Goal: Information Seeking & Learning: Learn about a topic

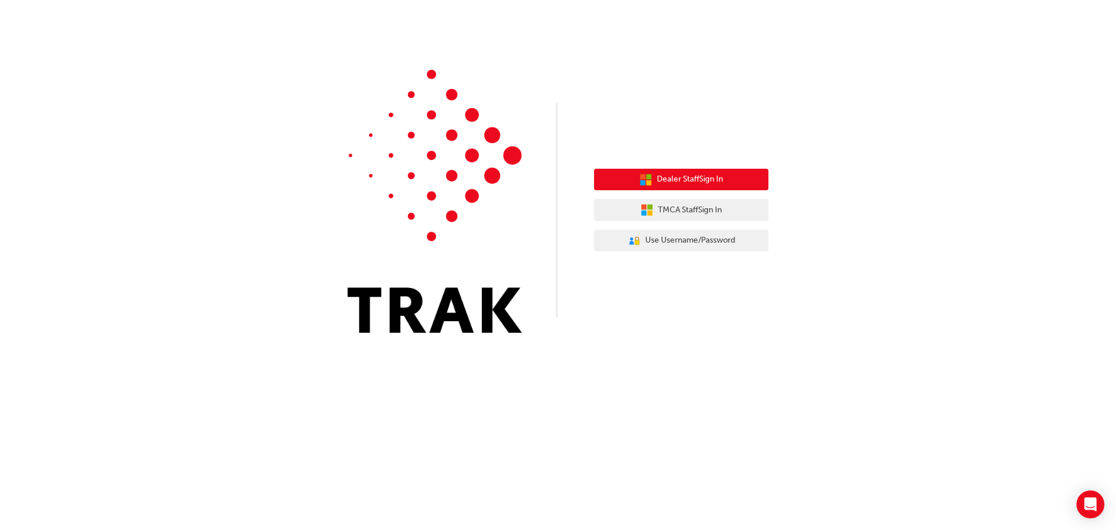
click at [706, 187] on button "Dealer Staff Sign In" at bounding box center [681, 180] width 174 height 22
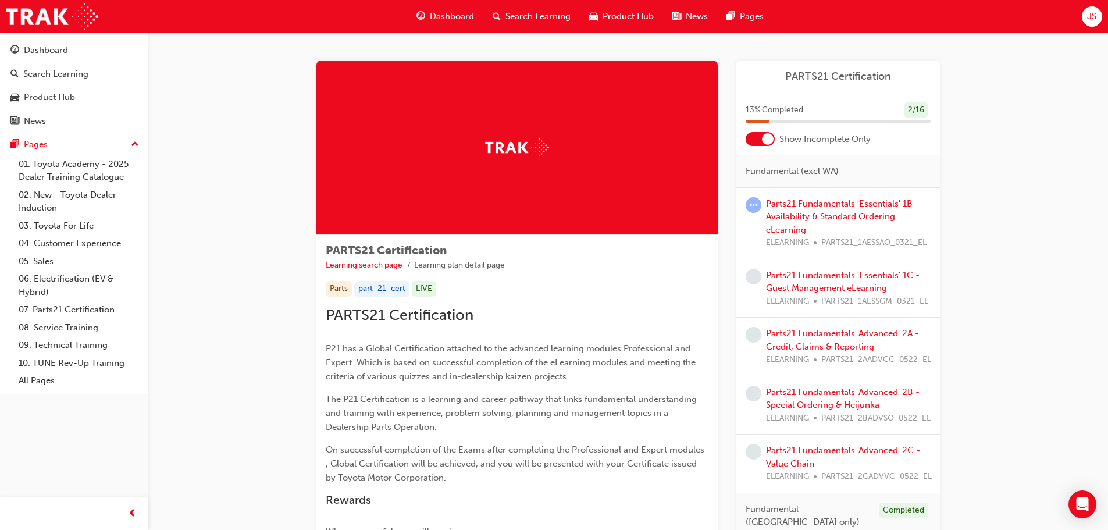
click at [765, 142] on div at bounding box center [768, 139] width 12 height 12
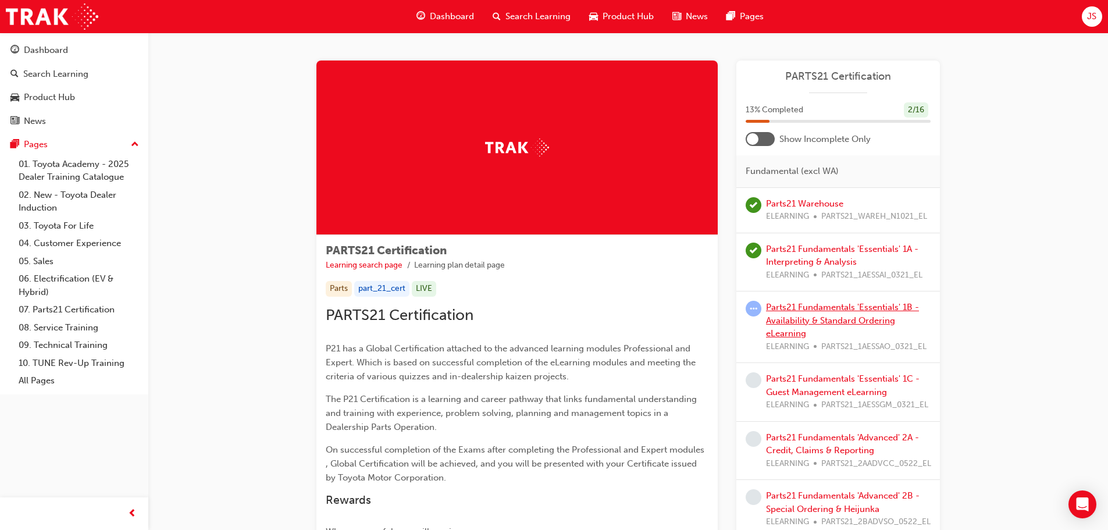
click at [791, 319] on link "Parts21 Fundamentals 'Essentials' 1B - Availability & Standard Ordering eLearni…" at bounding box center [842, 320] width 153 height 37
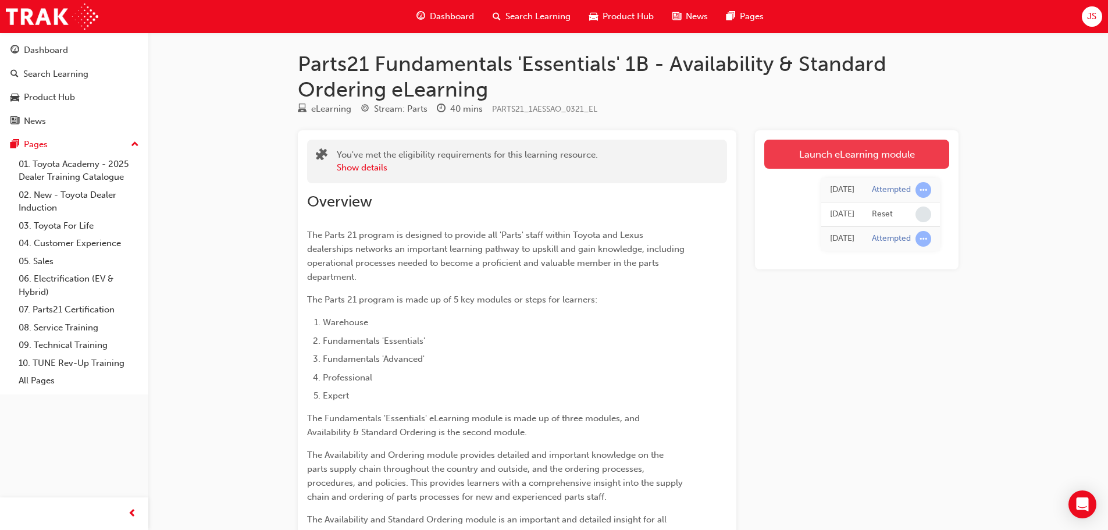
click at [834, 153] on link "Launch eLearning module" at bounding box center [856, 154] width 185 height 29
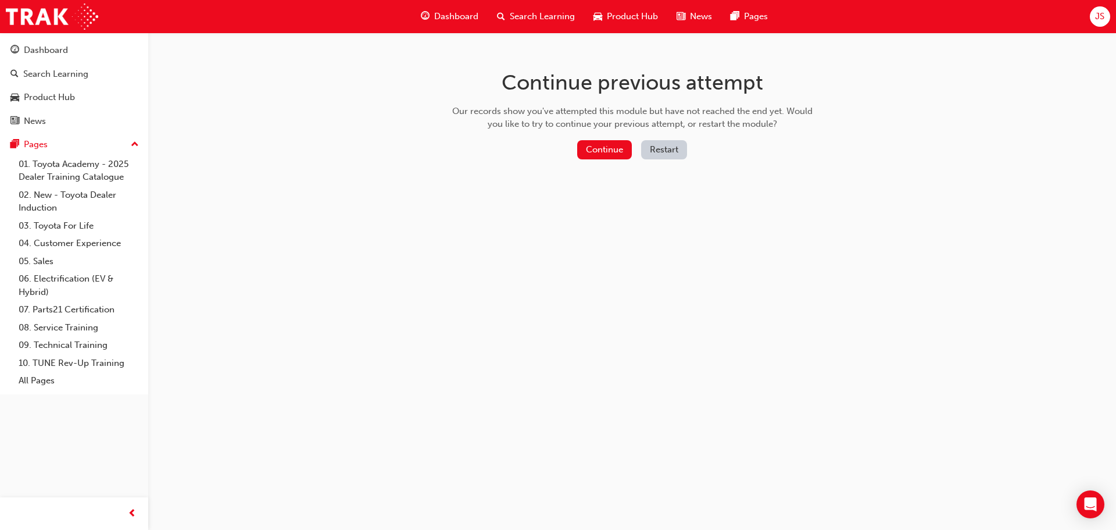
click at [657, 154] on button "Restart" at bounding box center [664, 149] width 46 height 19
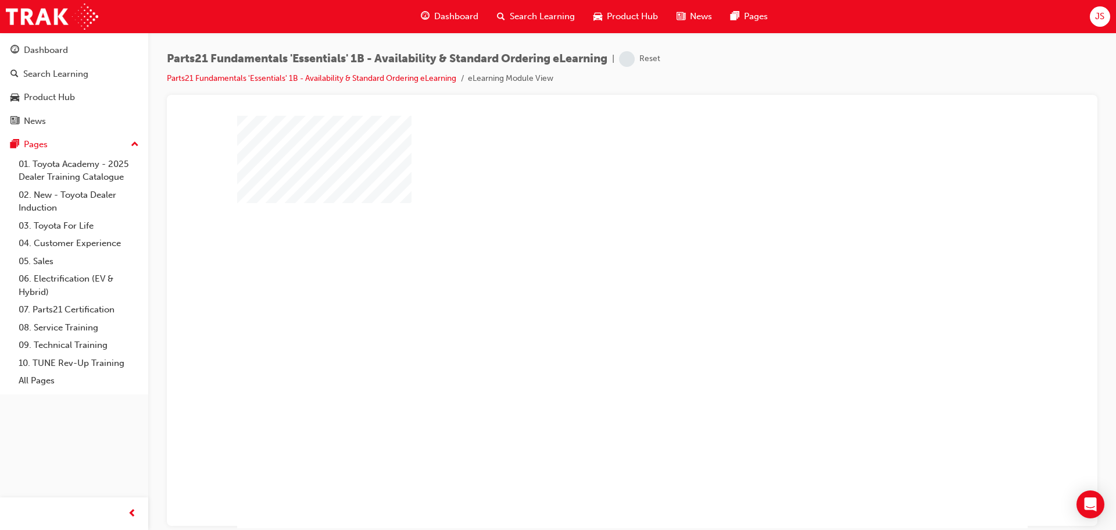
click at [599, 288] on div "play" at bounding box center [599, 288] width 0 height 0
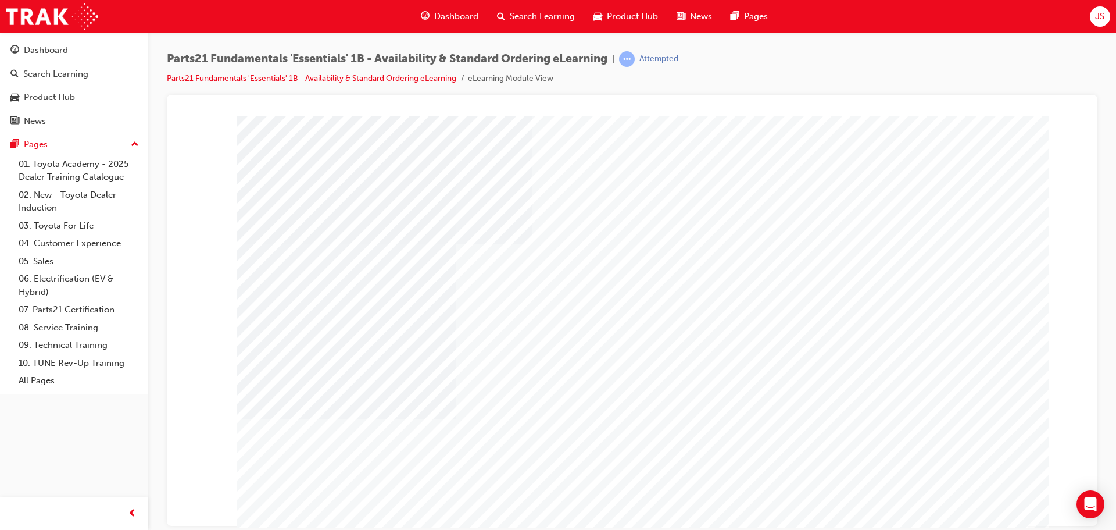
type input "[PERSON_NAME]"
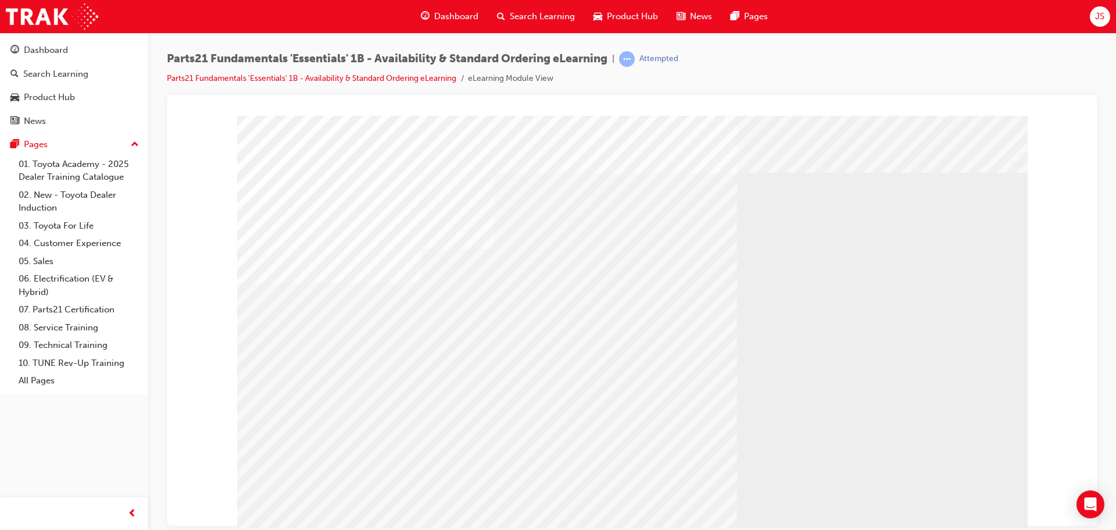
click at [936, 497] on div at bounding box center [632, 324] width 791 height 419
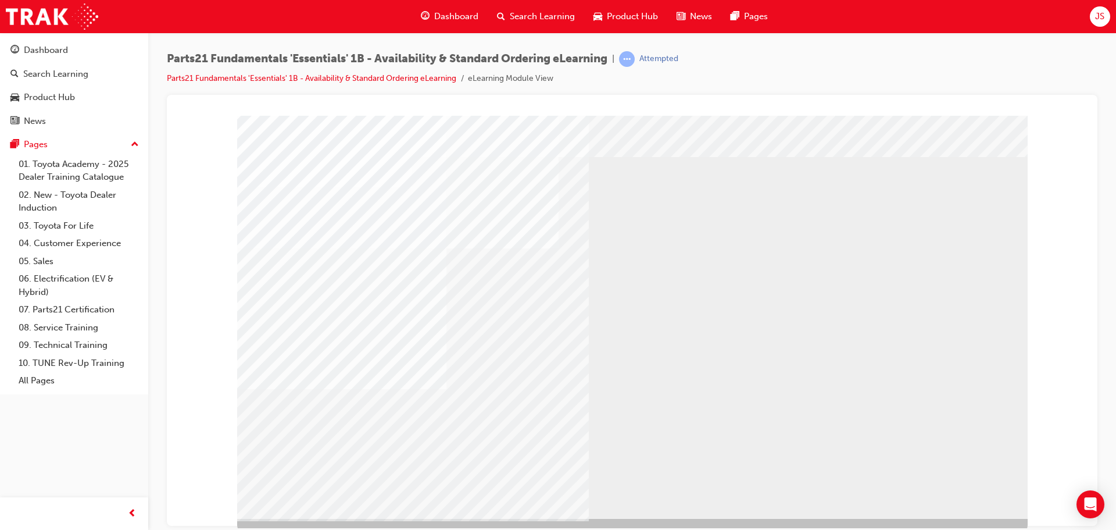
scroll to position [24, 0]
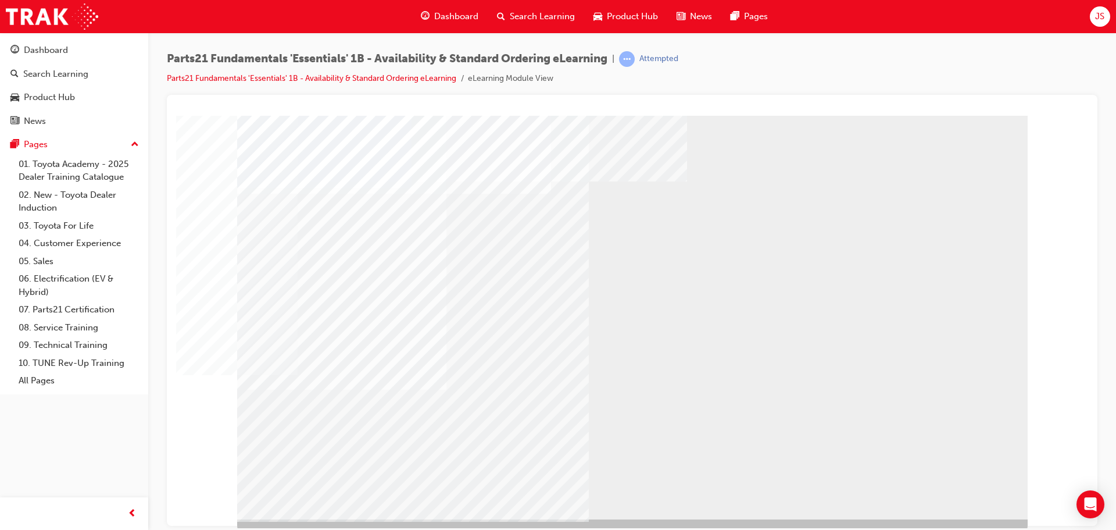
scroll to position [24, 0]
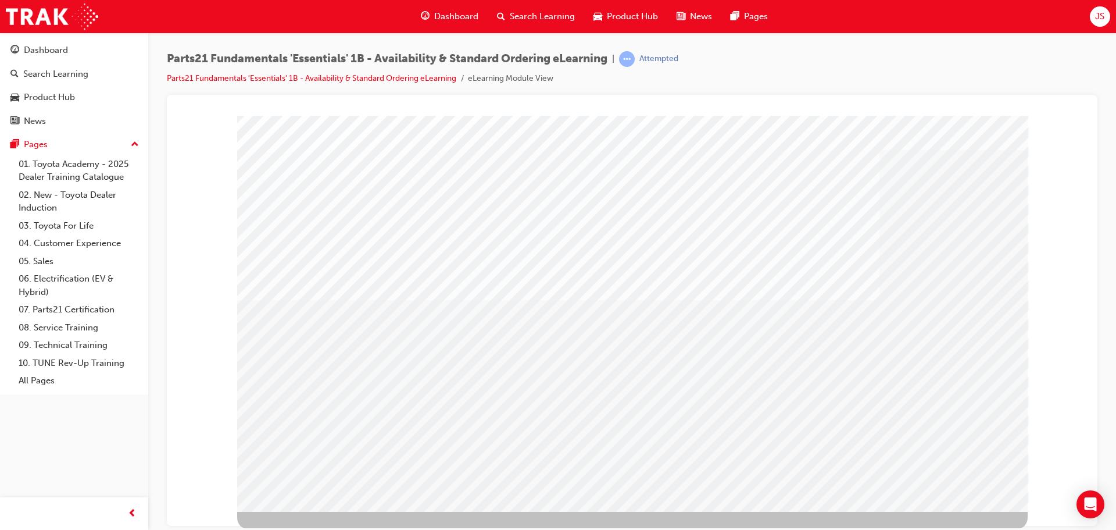
scroll to position [24, 0]
drag, startPoint x: 767, startPoint y: 281, endPoint x: 821, endPoint y: 321, distance: 66.9
click at [821, 321] on div at bounding box center [632, 300] width 791 height 419
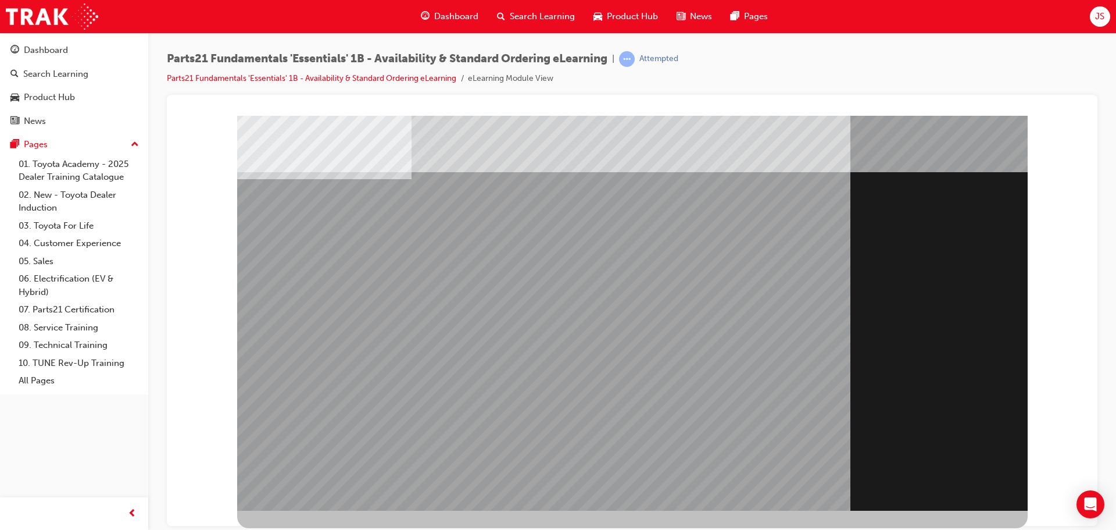
scroll to position [0, 0]
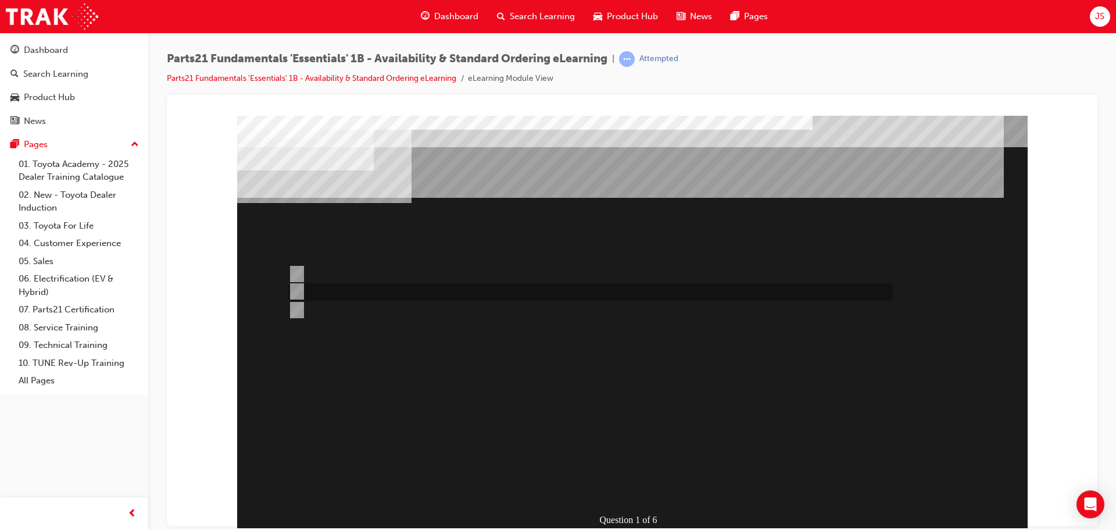
click at [297, 288] on input "Toyota Parts Centre" at bounding box center [294, 291] width 13 height 13
radio input "true"
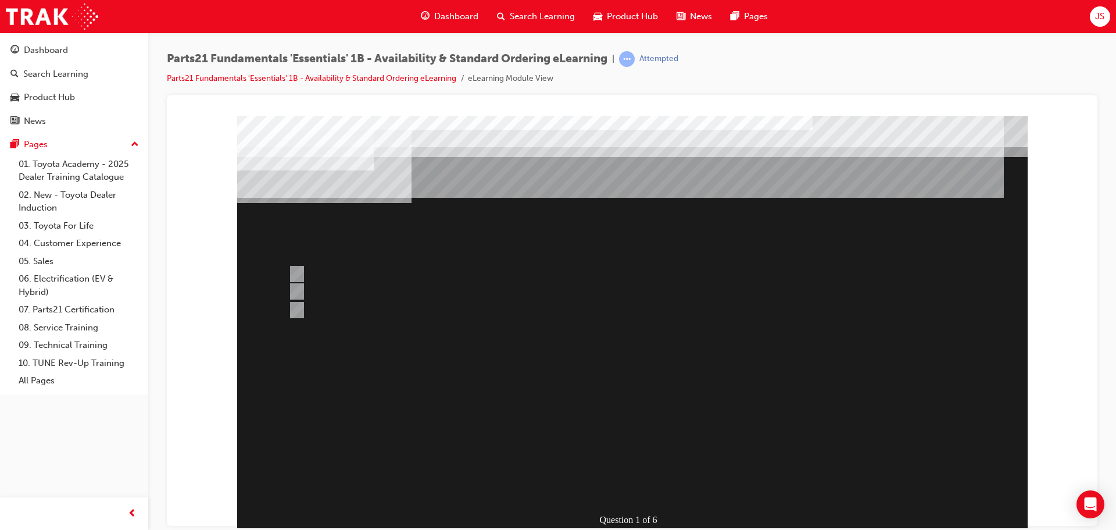
click at [641, 483] on div at bounding box center [632, 324] width 791 height 419
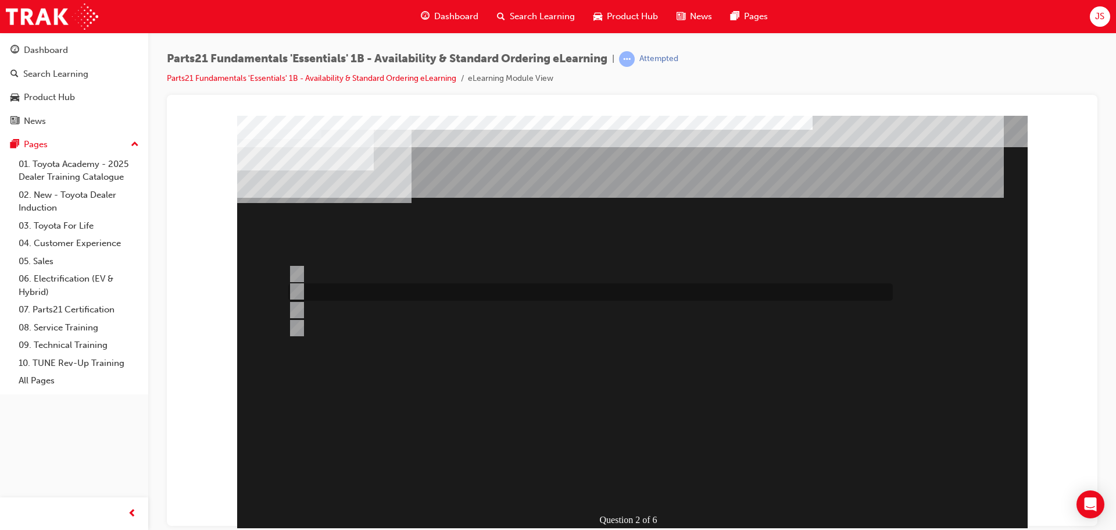
click at [298, 287] on input "Overseas" at bounding box center [294, 291] width 13 height 13
radio input "true"
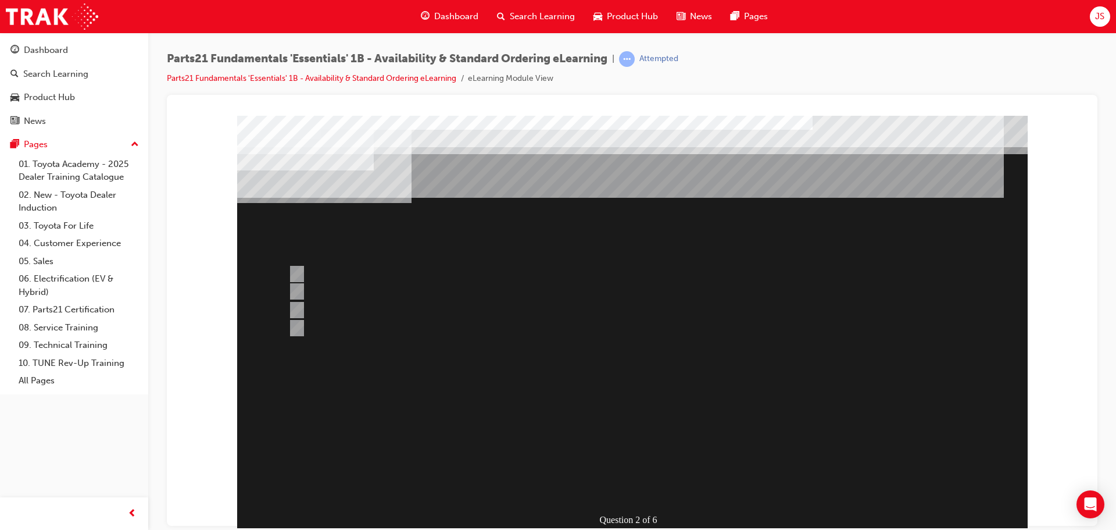
click at [297, 306] on div at bounding box center [632, 324] width 791 height 419
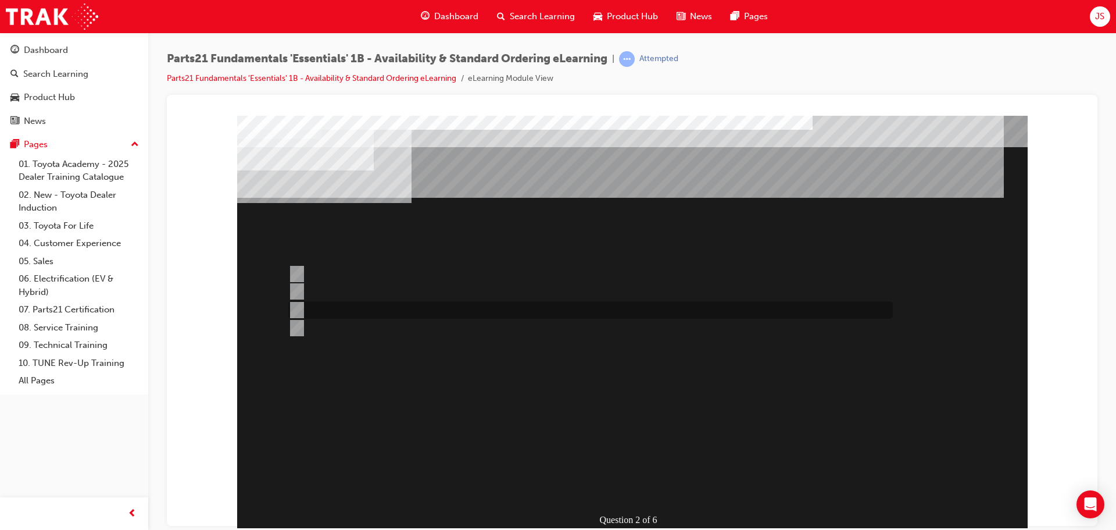
click at [300, 310] on input "Vendor Direct" at bounding box center [294, 309] width 13 height 13
radio input "true"
click at [293, 268] on input "Domestic Suppliers" at bounding box center [294, 273] width 13 height 13
radio input "true"
click at [298, 306] on input "Vendor Direct" at bounding box center [294, 309] width 13 height 13
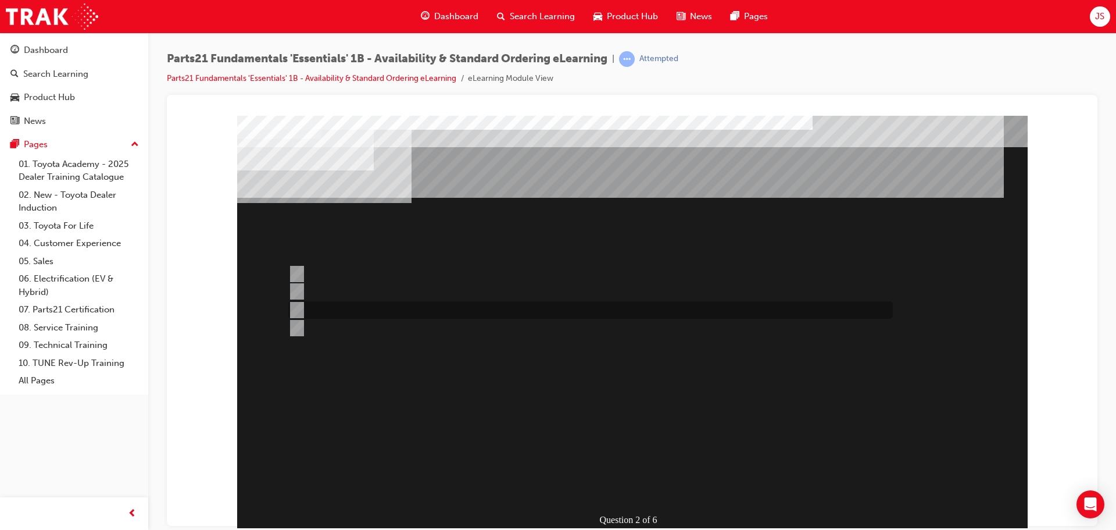
radio input "true"
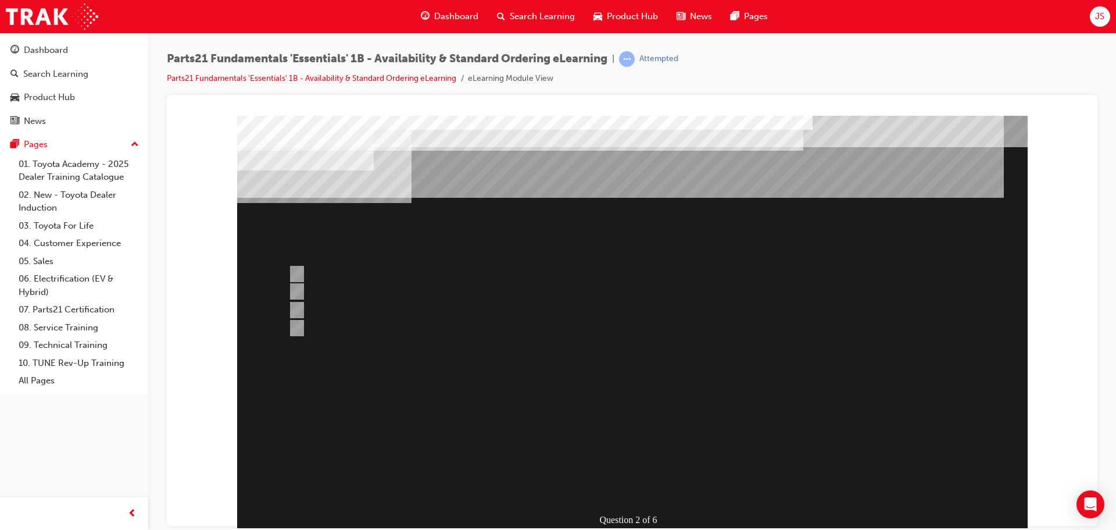
click at [633, 488] on div at bounding box center [632, 324] width 791 height 419
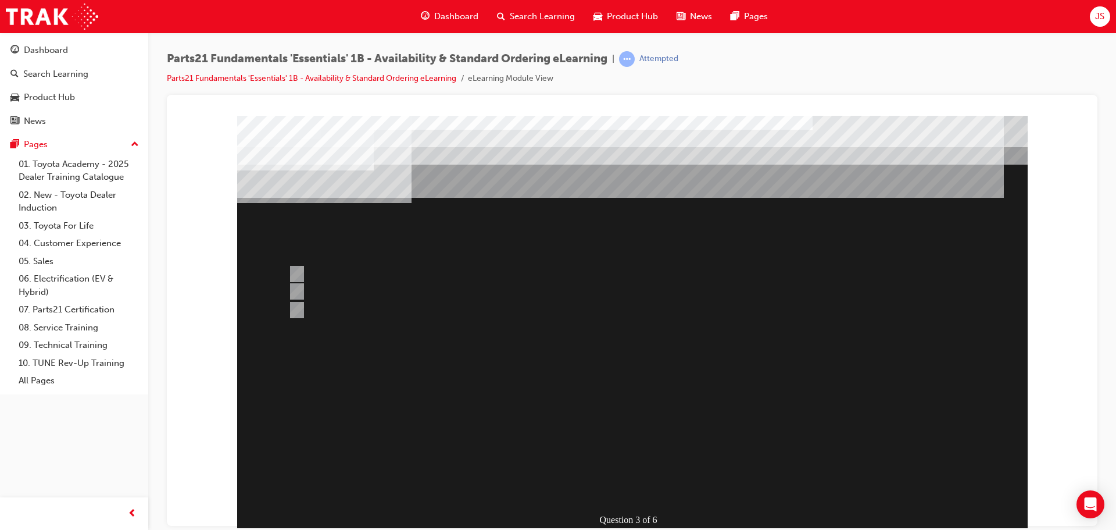
click at [300, 270] on div at bounding box center [632, 324] width 791 height 419
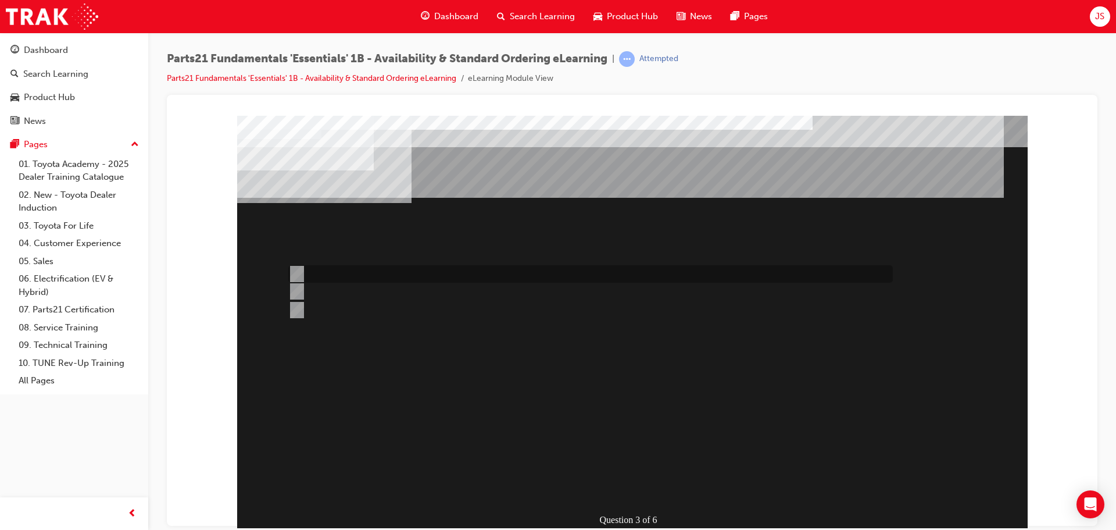
click at [290, 266] on div at bounding box center [587, 273] width 605 height 17
radio input "true"
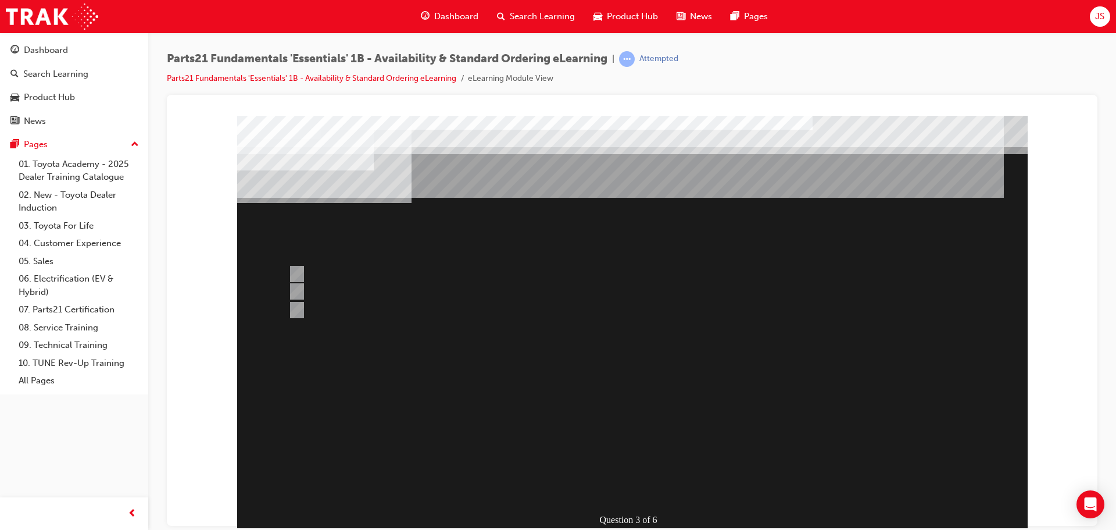
click at [299, 310] on div at bounding box center [632, 324] width 791 height 419
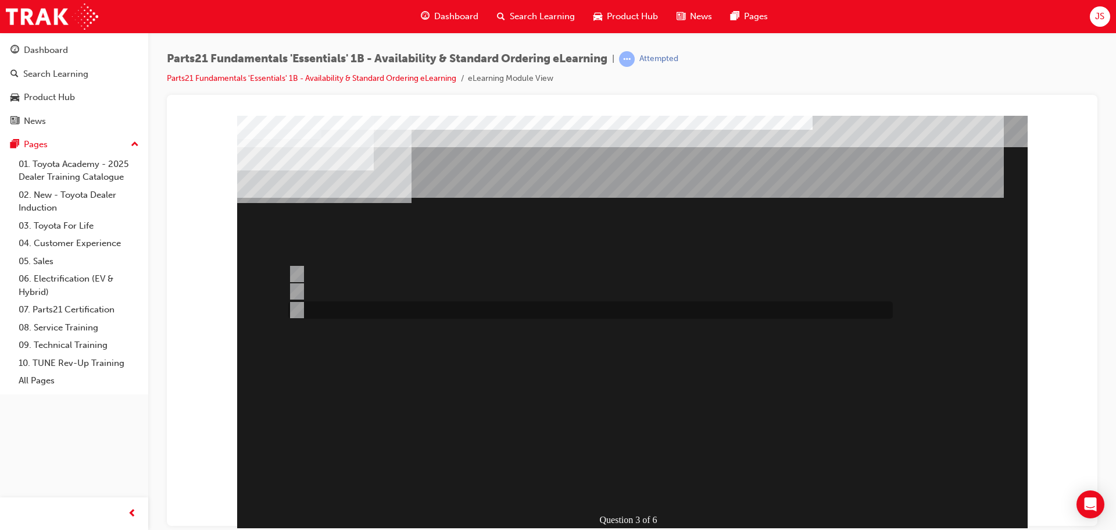
click at [295, 303] on input "Both" at bounding box center [294, 309] width 13 height 13
radio input "true"
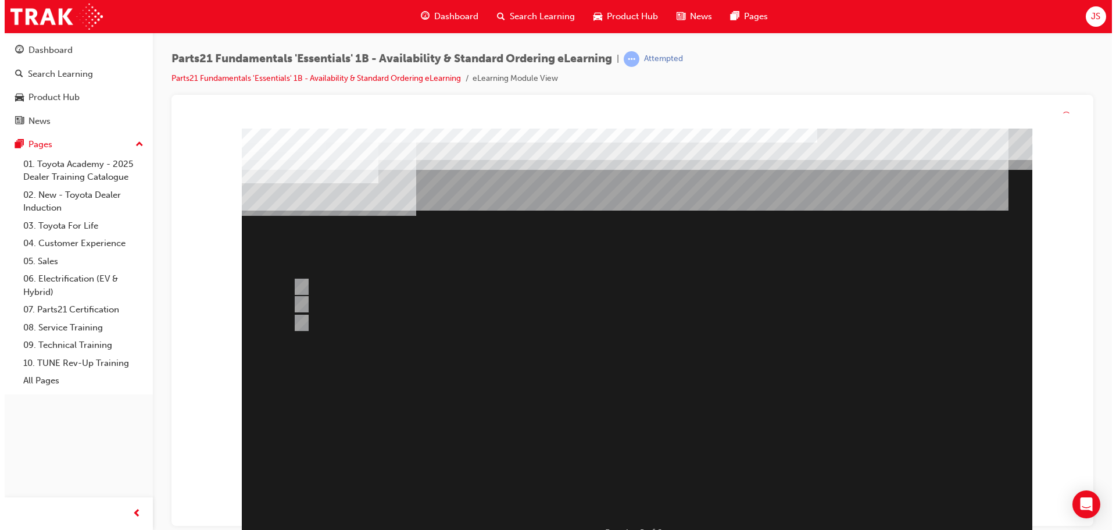
click at [628, 488] on div at bounding box center [636, 337] width 791 height 419
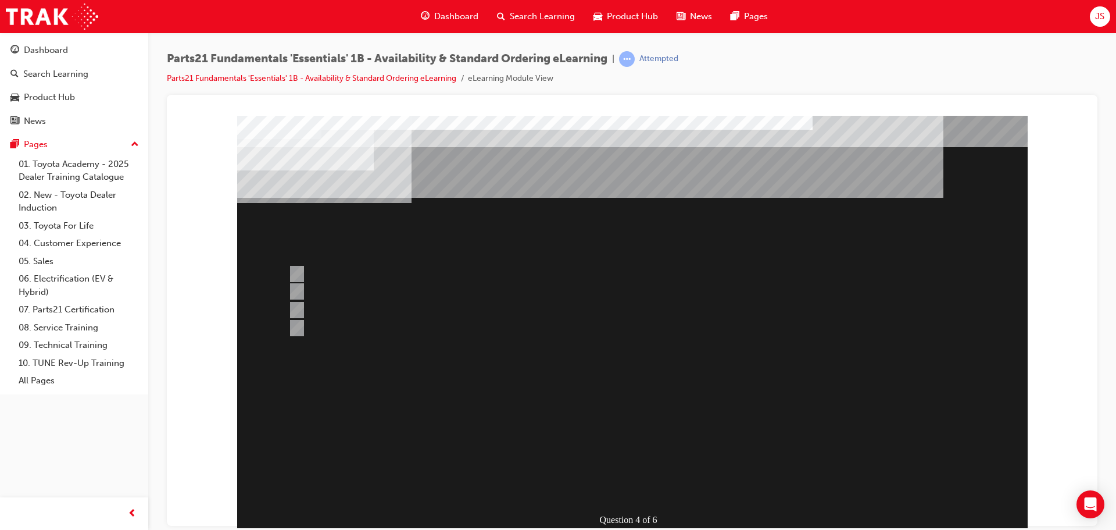
drag, startPoint x: 394, startPoint y: 186, endPoint x: 420, endPoint y: 191, distance: 27.1
click at [298, 305] on input "2" at bounding box center [294, 309] width 13 height 13
radio input "true"
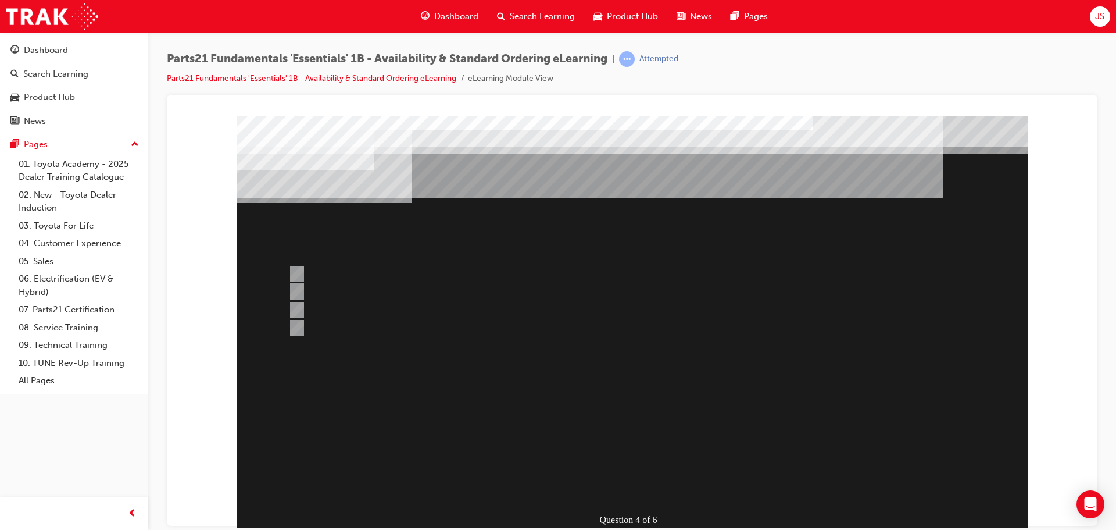
click at [303, 291] on div at bounding box center [632, 324] width 791 height 419
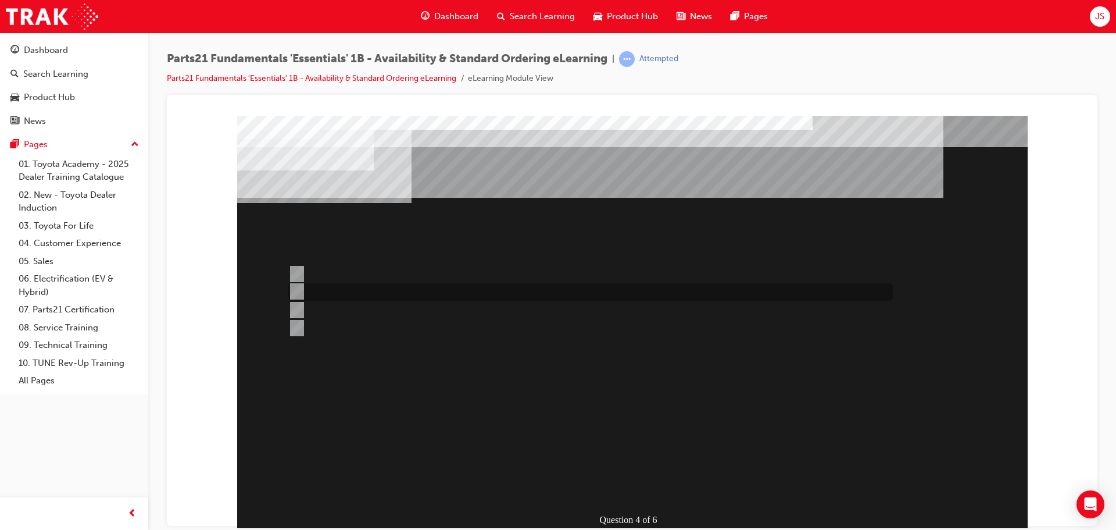
click at [295, 287] on input "C" at bounding box center [294, 291] width 13 height 13
radio input "true"
click at [298, 322] on input "3" at bounding box center [294, 328] width 13 height 13
radio input "true"
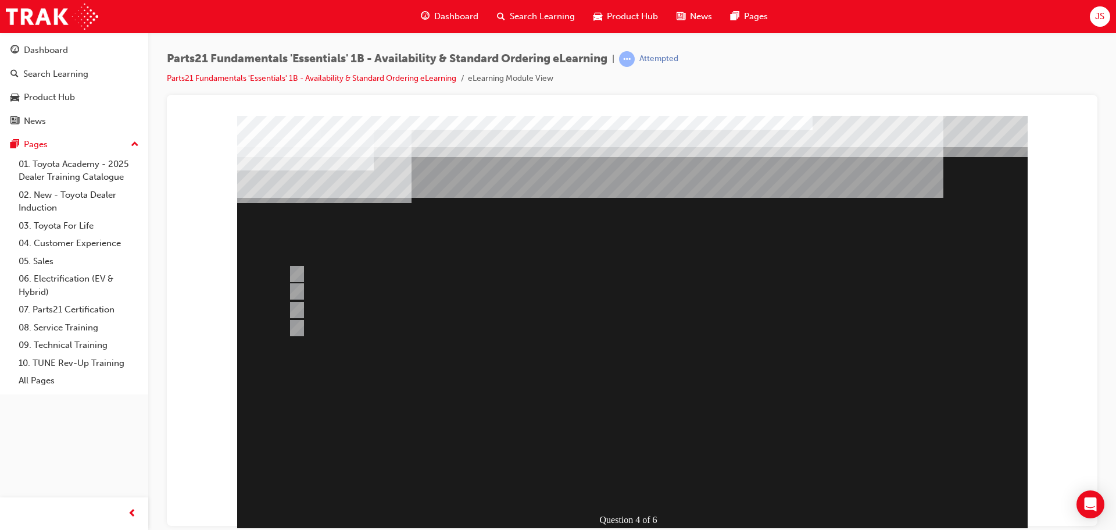
click at [615, 478] on div at bounding box center [632, 324] width 791 height 419
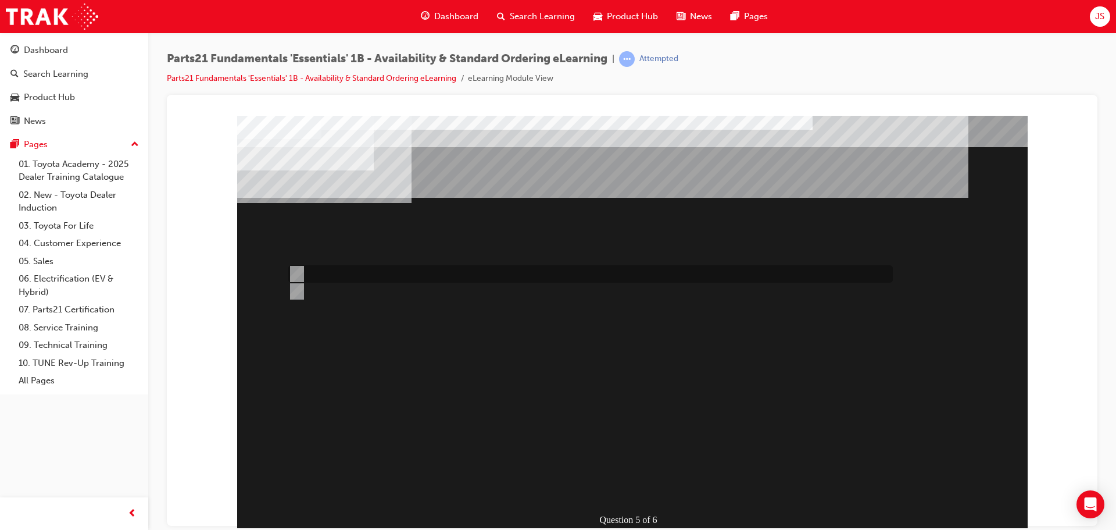
click at [324, 272] on div at bounding box center [587, 273] width 605 height 17
radio input "true"
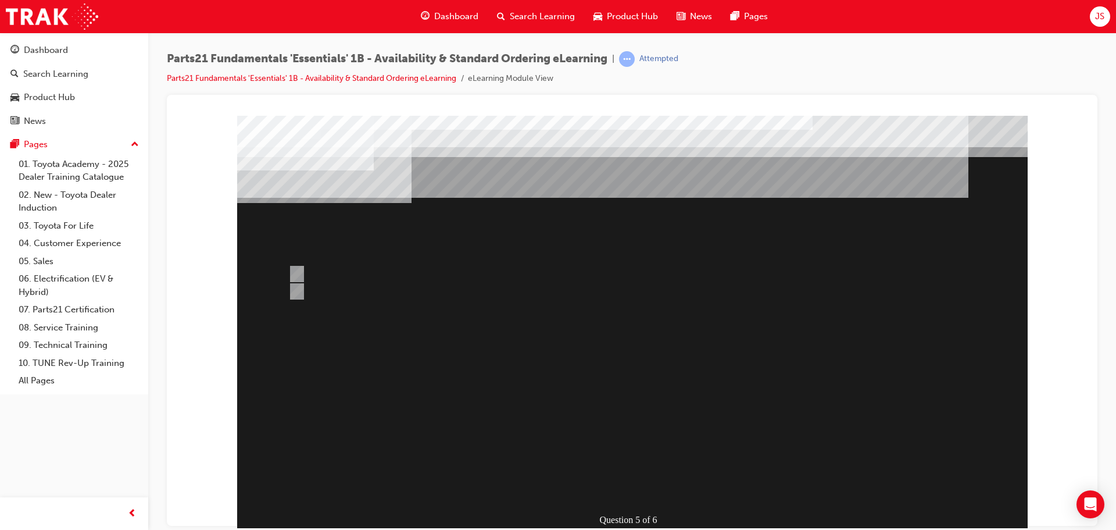
click at [639, 488] on div at bounding box center [632, 324] width 791 height 419
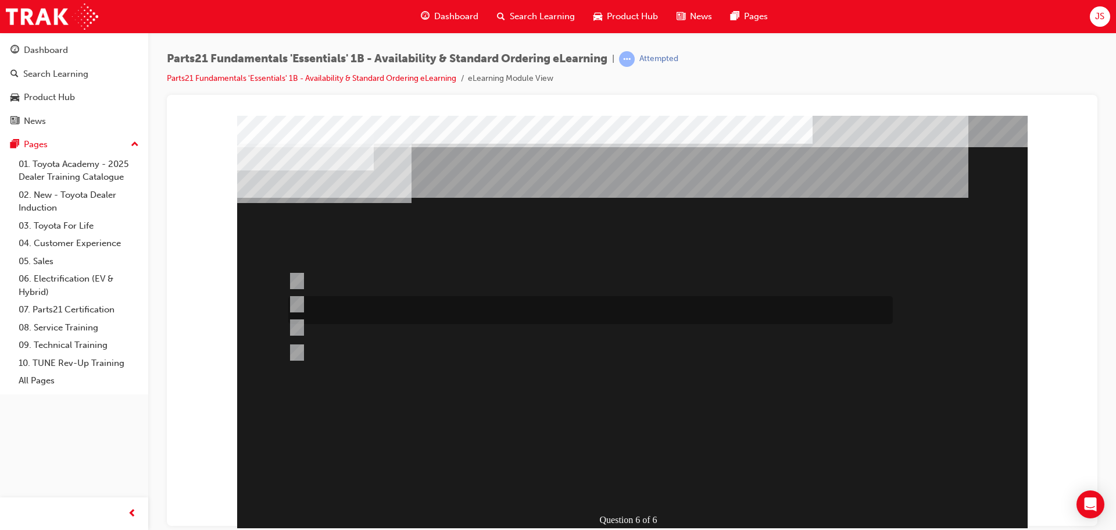
click at [419, 305] on div at bounding box center [587, 310] width 605 height 28
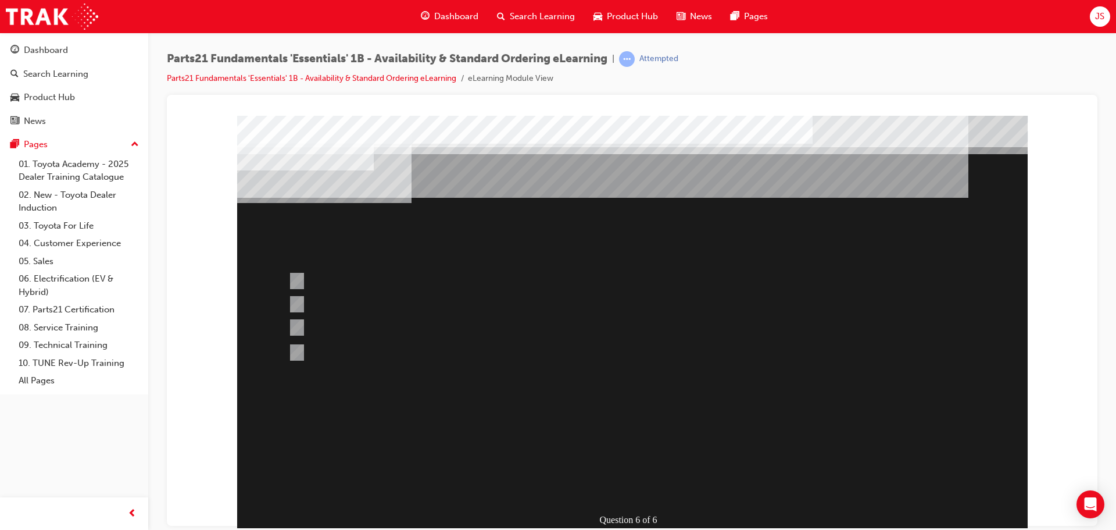
click at [410, 322] on div at bounding box center [632, 324] width 791 height 419
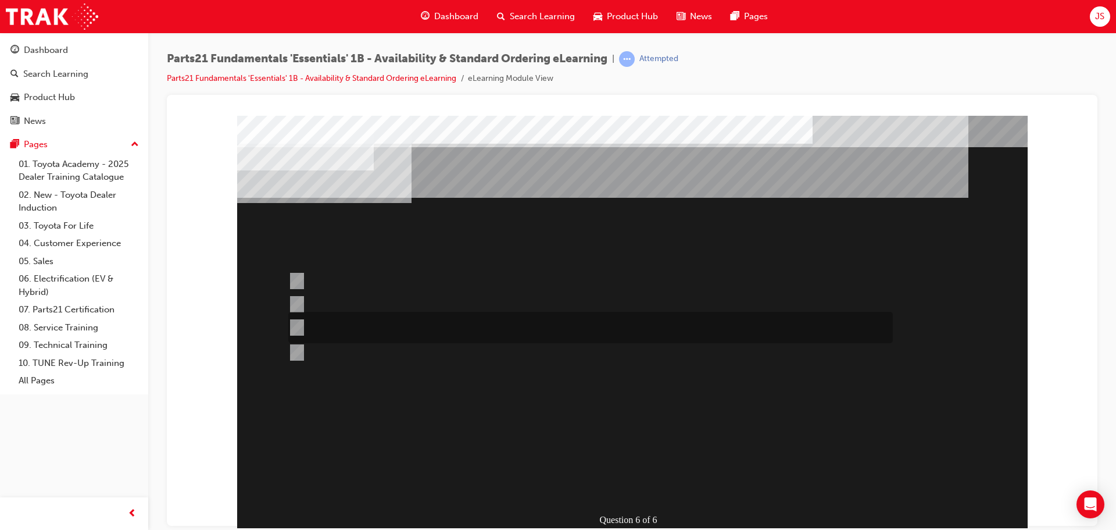
click at [477, 326] on div at bounding box center [587, 327] width 605 height 31
radio input "false"
radio input "true"
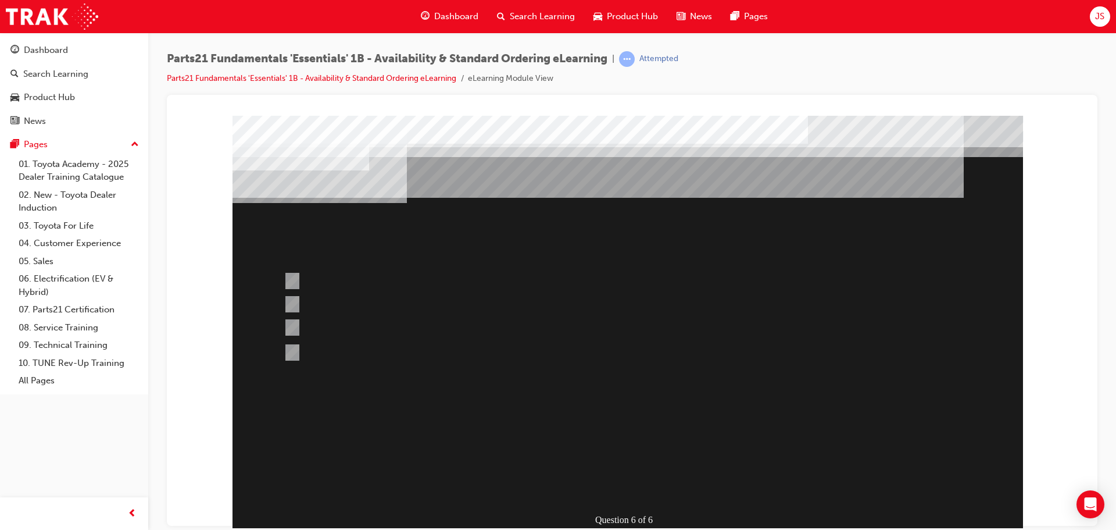
click at [630, 476] on div at bounding box center [628, 324] width 791 height 419
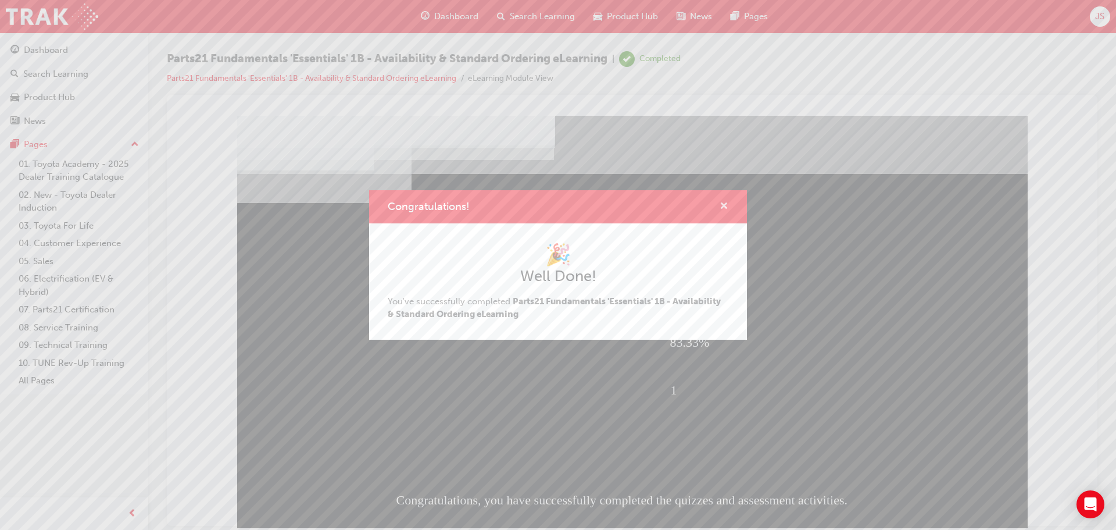
drag, startPoint x: 724, startPoint y: 205, endPoint x: 547, endPoint y: 119, distance: 196.8
click at [724, 205] on span "cross-icon" at bounding box center [724, 207] width 9 height 10
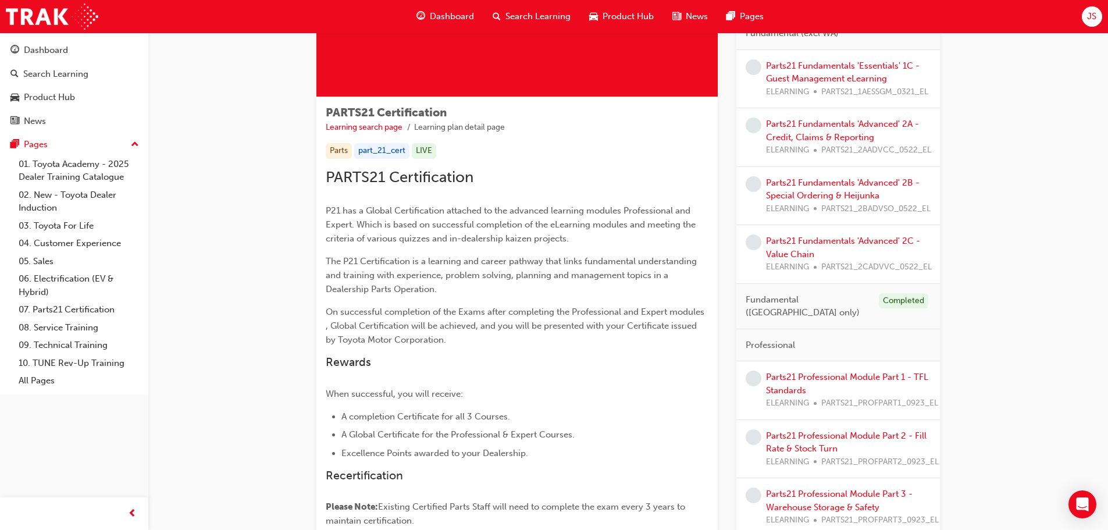
scroll to position [174, 0]
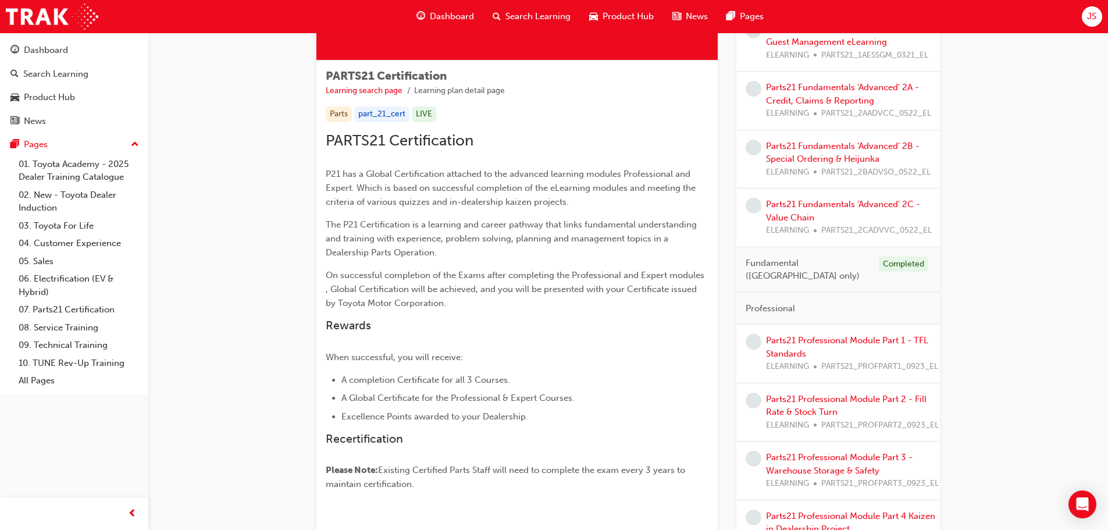
click at [808, 260] on span "Fundamental ([GEOGRAPHIC_DATA] only)" at bounding box center [807, 269] width 124 height 26
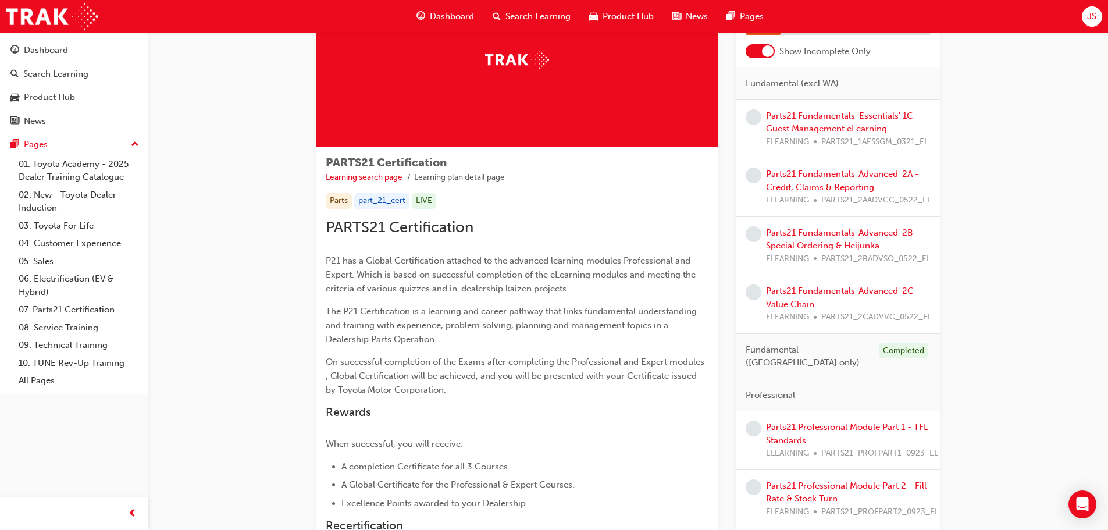
scroll to position [0, 0]
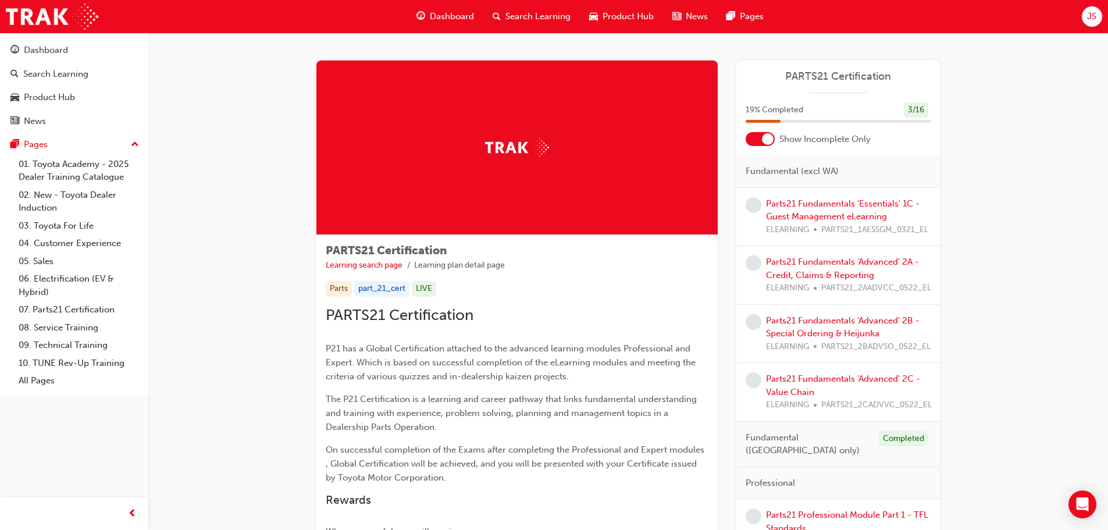
click at [766, 142] on div at bounding box center [768, 139] width 12 height 12
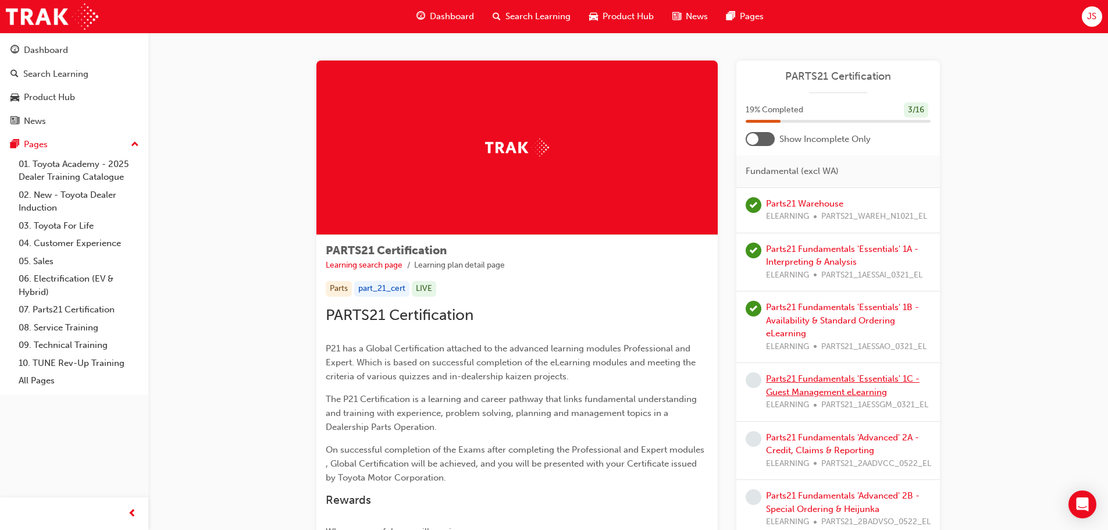
click at [823, 389] on link "Parts21 Fundamentals 'Essentials' 1C - Guest Management eLearning" at bounding box center [842, 385] width 153 height 24
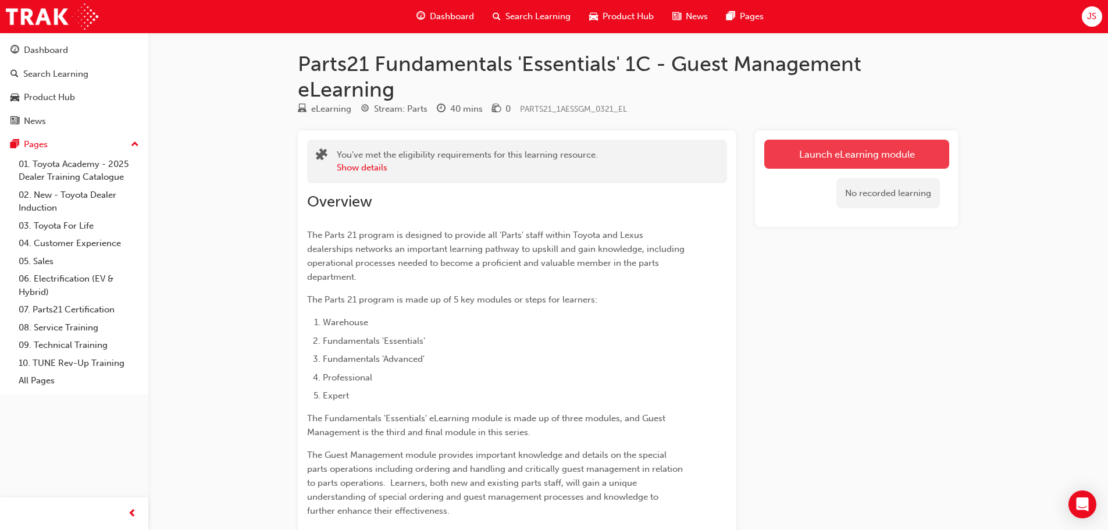
click at [826, 161] on link "Launch eLearning module" at bounding box center [856, 154] width 185 height 29
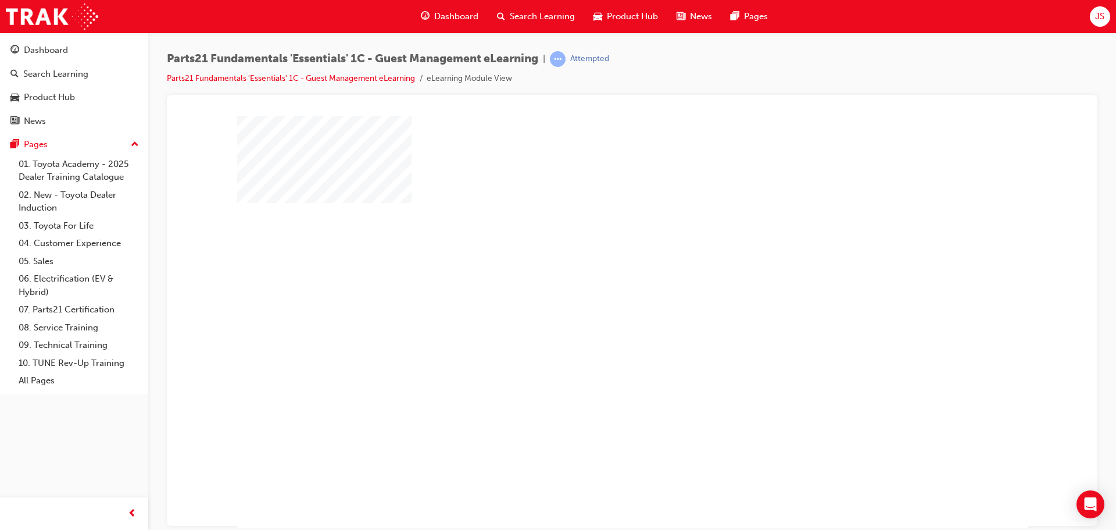
click at [599, 288] on div "play" at bounding box center [599, 288] width 0 height 0
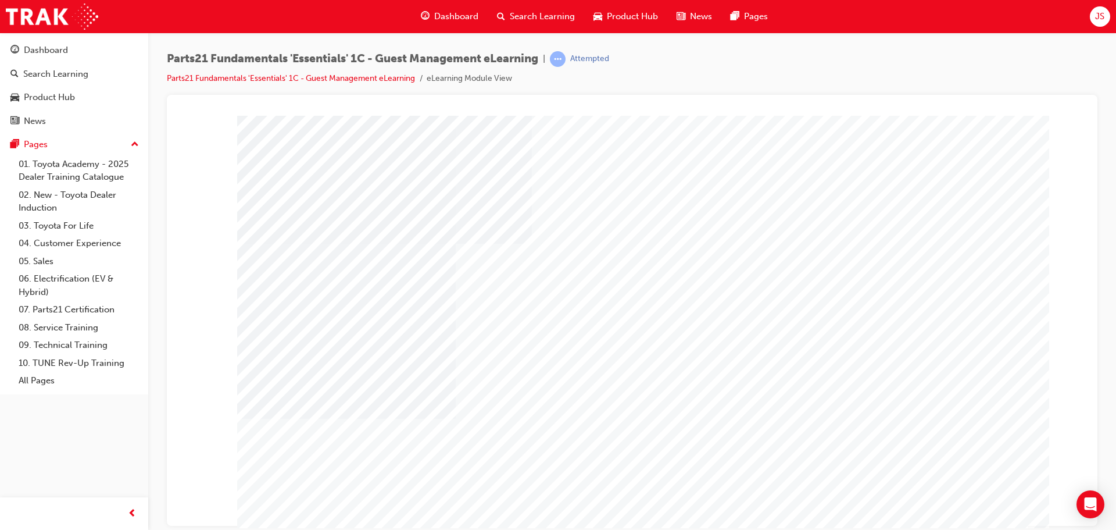
type input "[PERSON_NAME]"
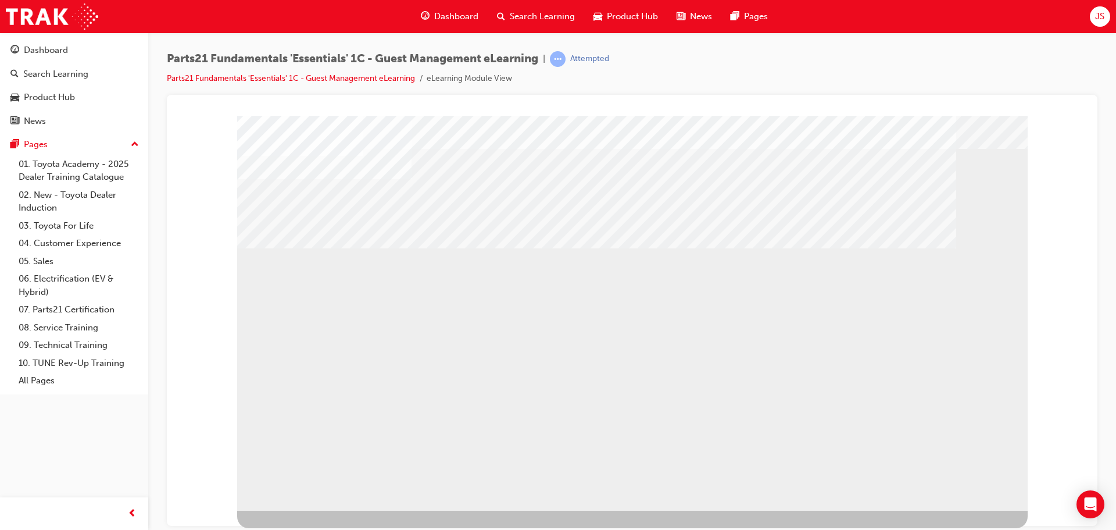
click at [958, 494] on div "multistate" at bounding box center [632, 300] width 791 height 419
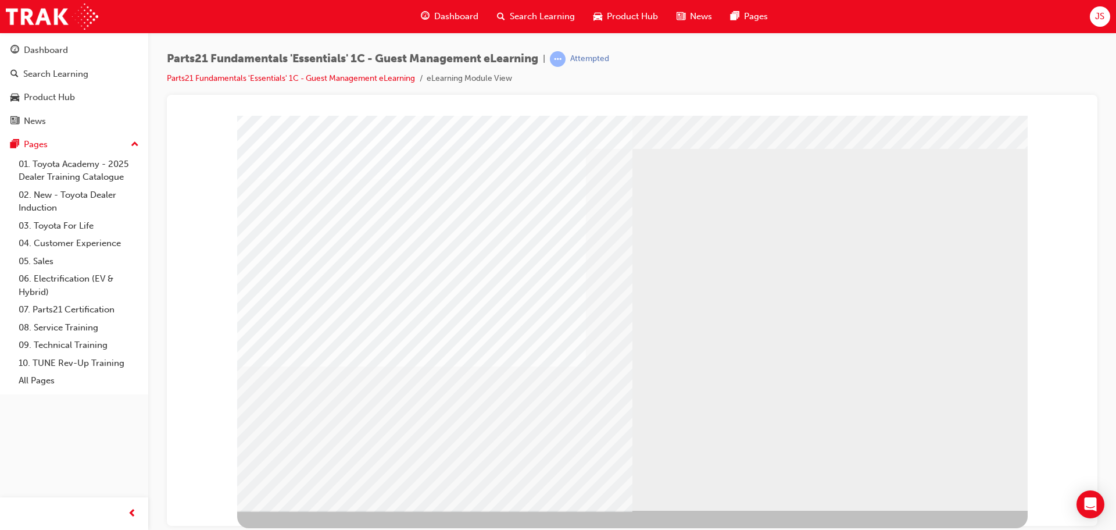
scroll to position [0, 0]
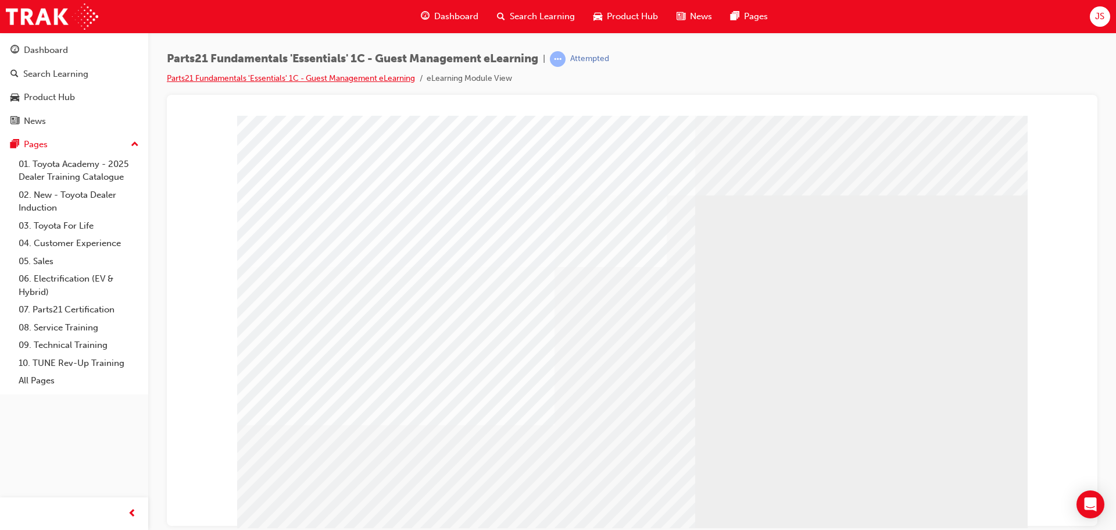
click at [276, 76] on link "Parts21 Fundamentals 'Essentials' 1C - Guest Management eLearning" at bounding box center [291, 78] width 248 height 10
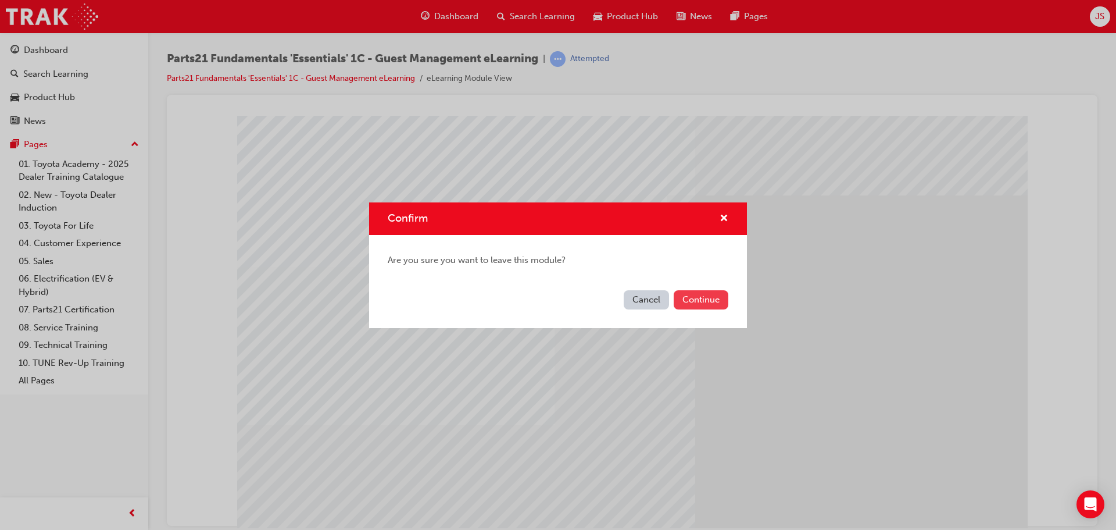
click at [708, 308] on button "Continue" at bounding box center [701, 299] width 55 height 19
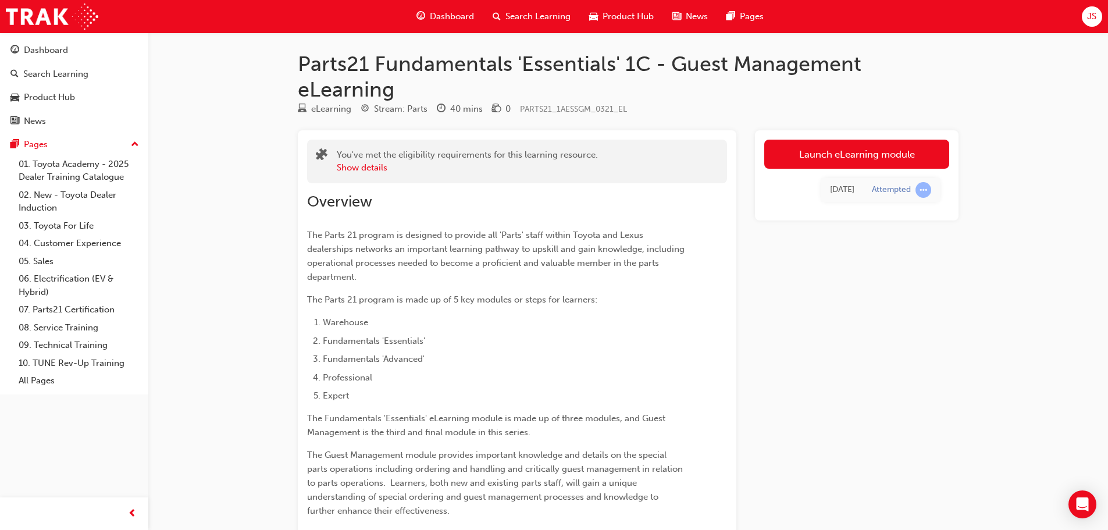
drag, startPoint x: 387, startPoint y: 69, endPoint x: 277, endPoint y: 65, distance: 110.5
click at [386, 67] on h1 "Parts21 Fundamentals 'Essentials' 1C - Guest Management eLearning" at bounding box center [628, 76] width 660 height 51
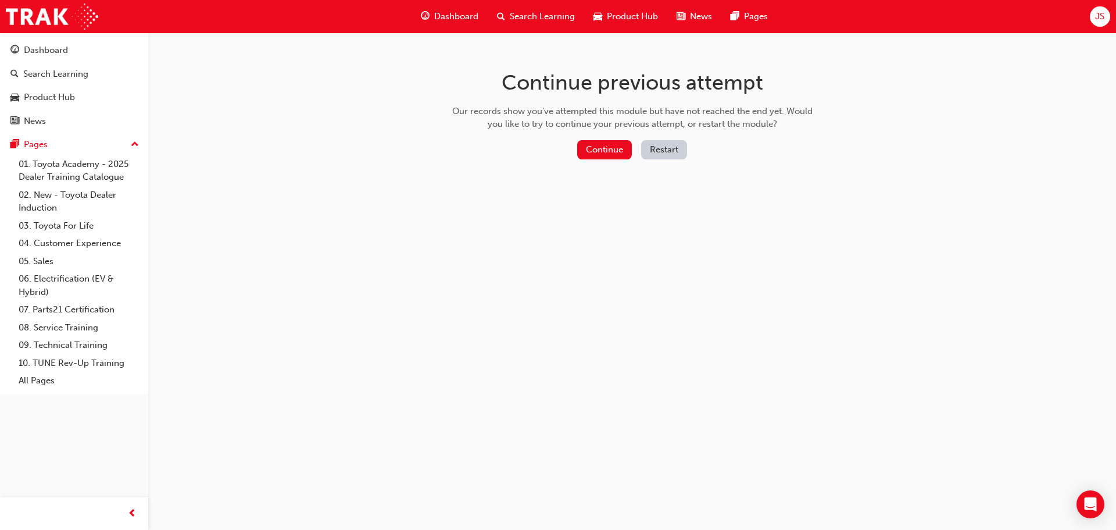
click at [652, 149] on button "Restart" at bounding box center [664, 149] width 46 height 19
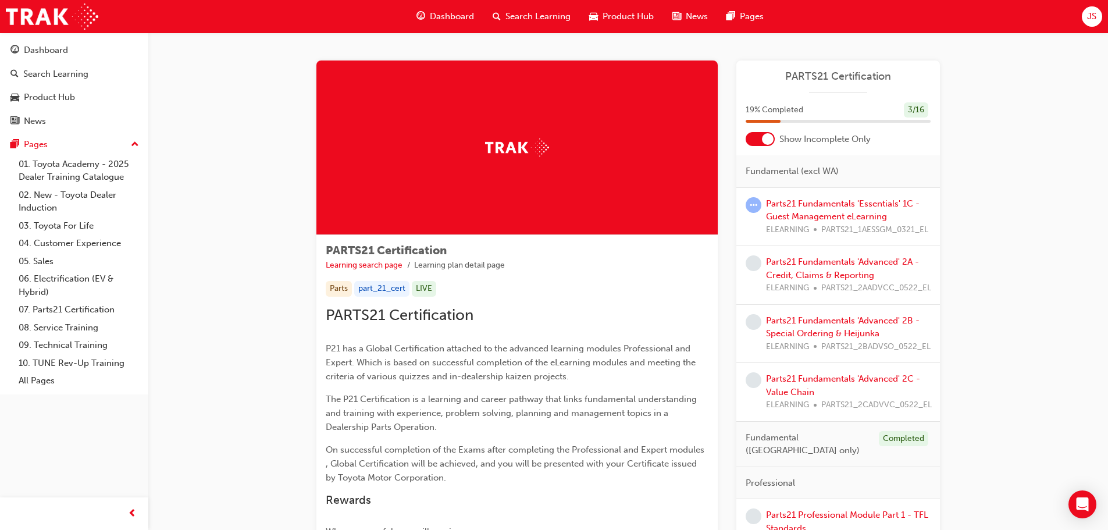
click at [756, 137] on div at bounding box center [759, 139] width 29 height 14
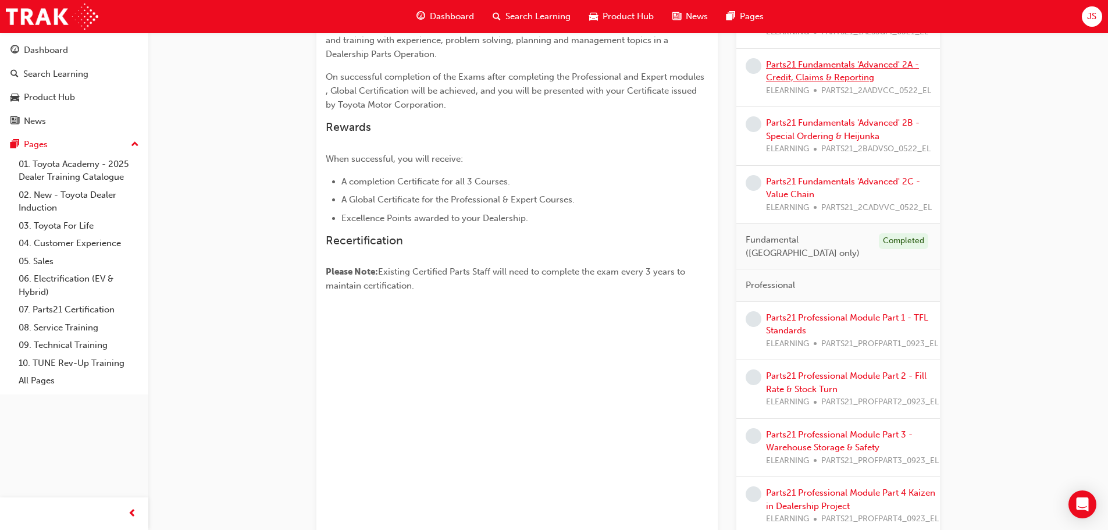
scroll to position [407, 0]
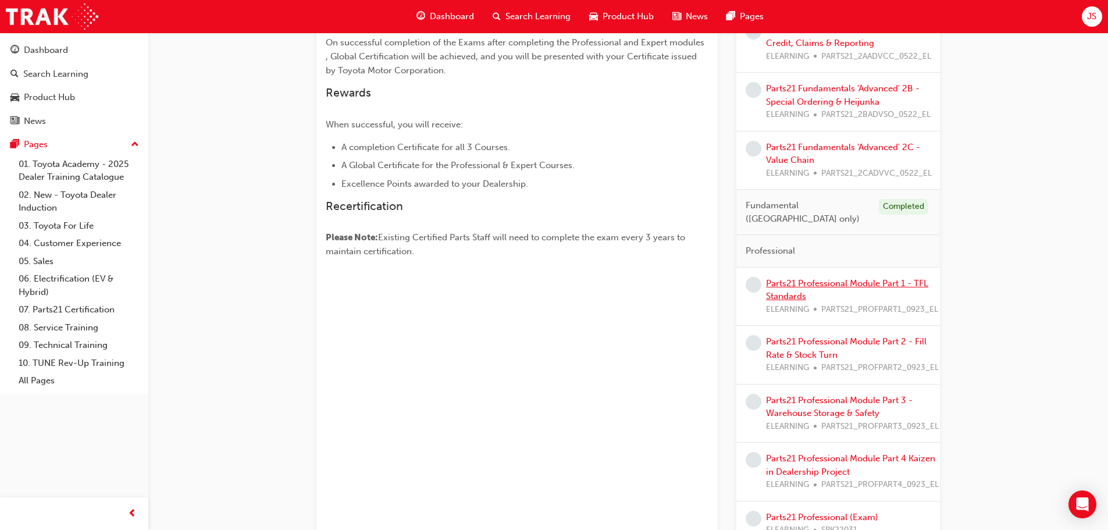
click at [876, 278] on link "Parts21 Professional Module Part 1 - TFL Standards" at bounding box center [847, 290] width 162 height 24
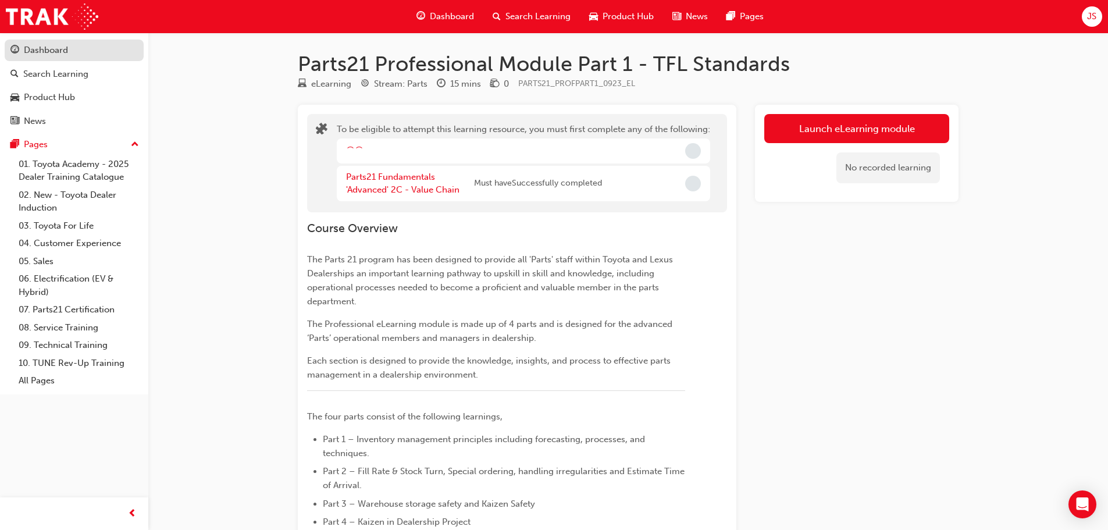
click at [77, 53] on div "Dashboard" at bounding box center [73, 50] width 127 height 15
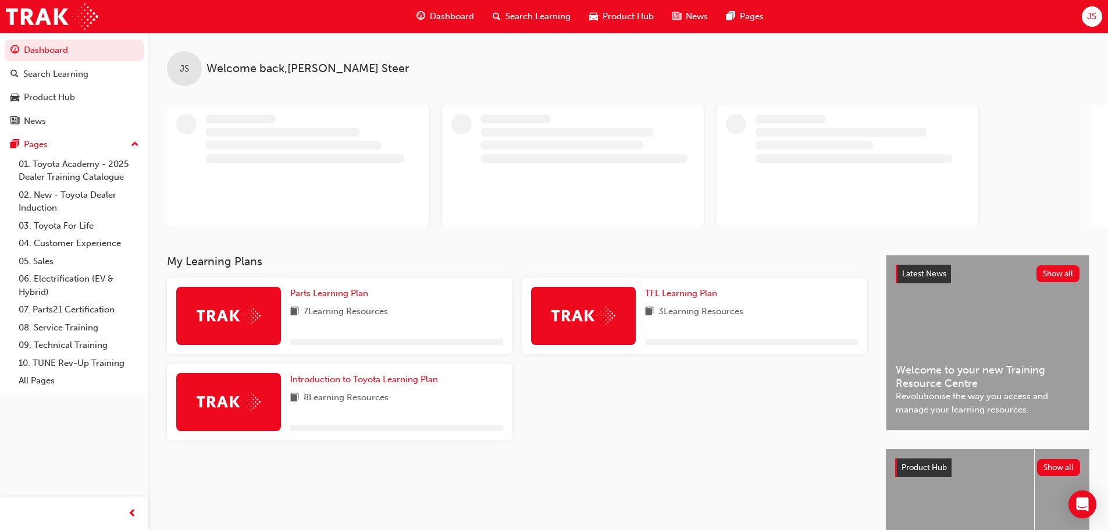
click at [1091, 20] on span "JS" at bounding box center [1091, 16] width 9 height 13
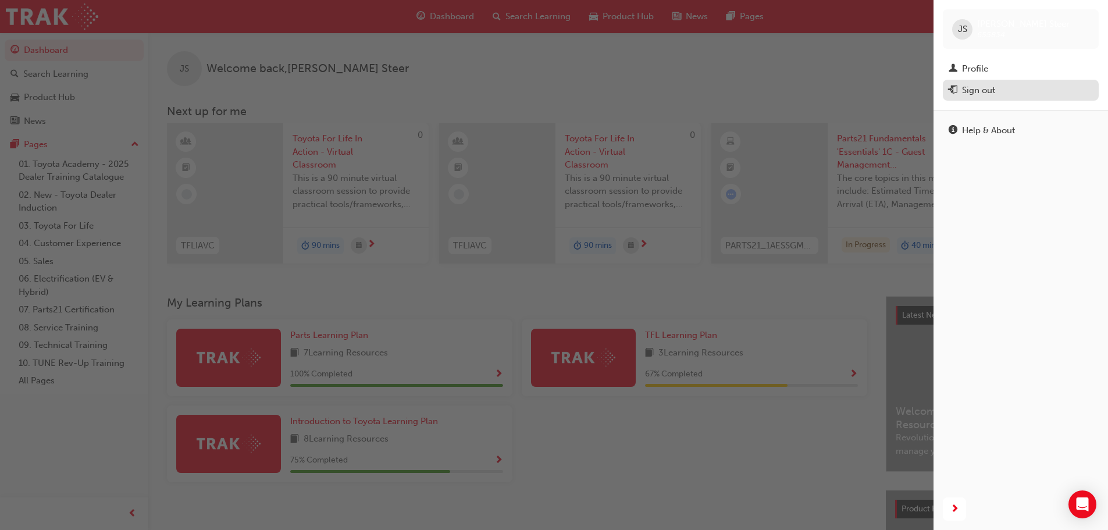
click at [999, 88] on div "Sign out" at bounding box center [1020, 90] width 144 height 15
